Goal: Task Accomplishment & Management: Use online tool/utility

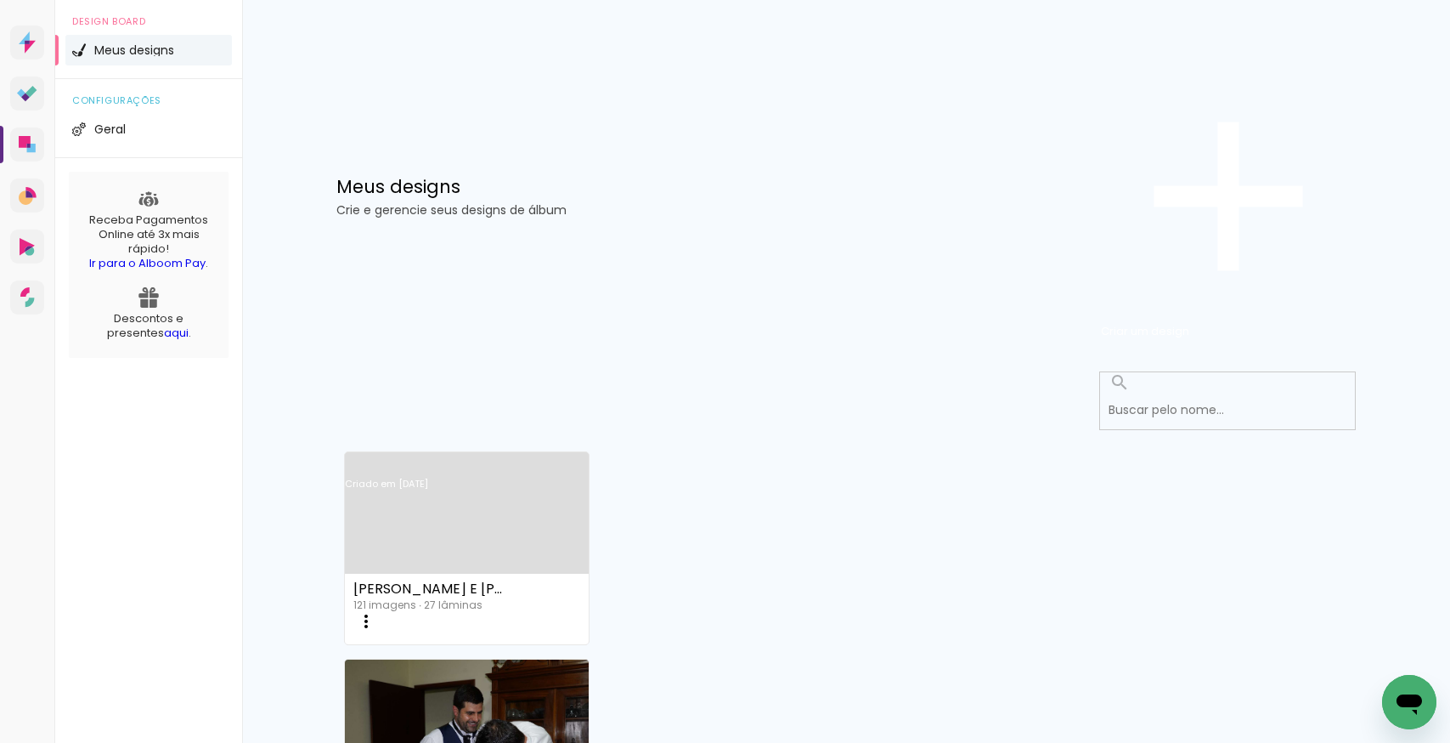
click at [460, 458] on link "Criado em [DATE]" at bounding box center [467, 506] width 244 height 96
click at [436, 458] on link "Criado em [DATE]" at bounding box center [467, 506] width 244 height 96
